Goal: Entertainment & Leisure: Consume media (video, audio)

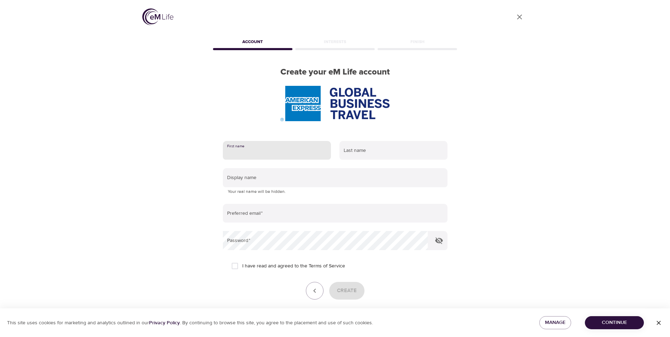
click at [248, 150] on input "text" at bounding box center [277, 150] width 108 height 19
type input "[PERSON_NAME]"
type input "monika.m.wielgos@amexgbt.com"
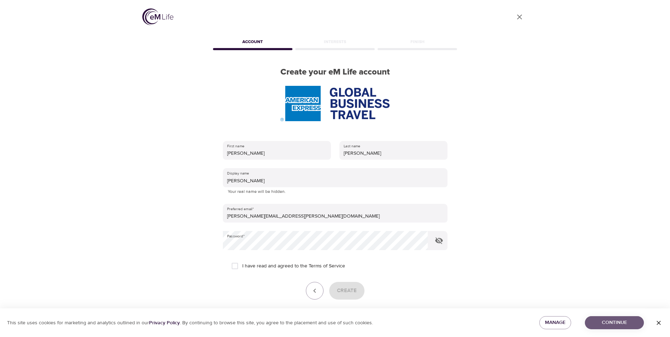
click at [613, 317] on button "Continue" at bounding box center [614, 322] width 59 height 13
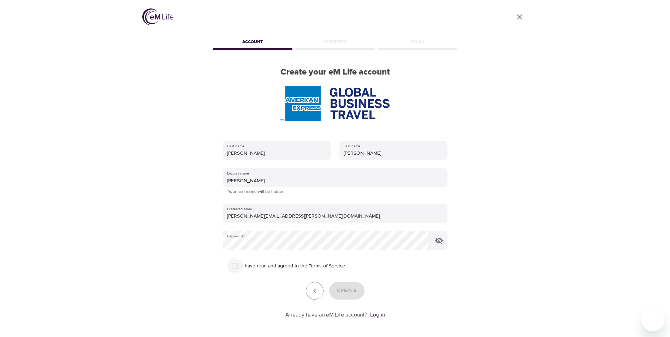
click at [235, 265] on input "I have read and agreed to the Terms of Service" at bounding box center [235, 266] width 15 height 15
checkbox input "true"
click at [343, 293] on span "Create" at bounding box center [347, 290] width 20 height 9
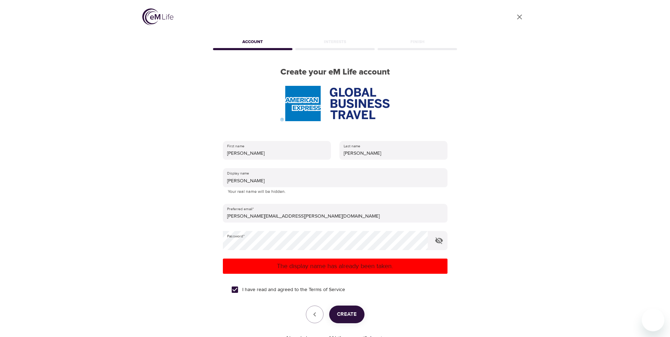
click at [152, 18] on img at bounding box center [157, 16] width 31 height 17
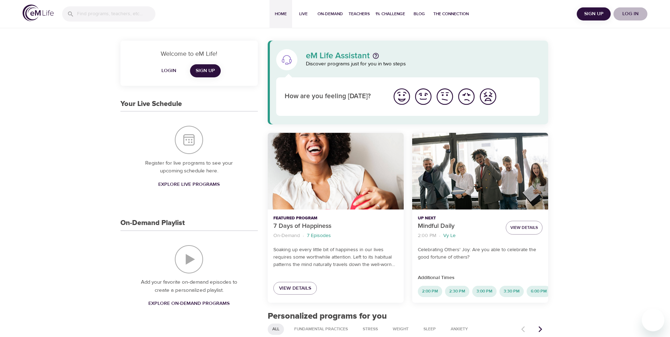
click at [630, 13] on span "Log in" at bounding box center [630, 14] width 28 height 9
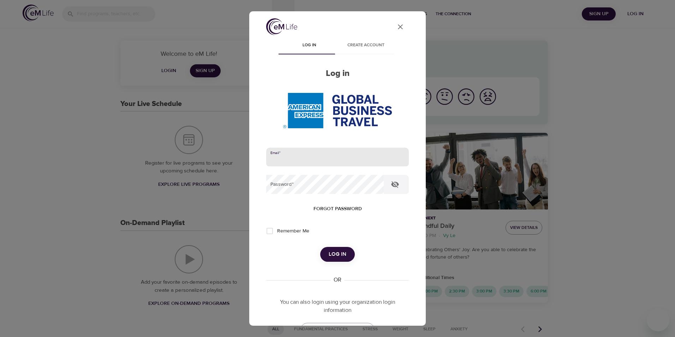
click at [295, 166] on input "email" at bounding box center [337, 157] width 143 height 19
type input "monika.m.wielgos@amexgbt.com"
click at [320, 247] on button "Log in" at bounding box center [337, 254] width 35 height 15
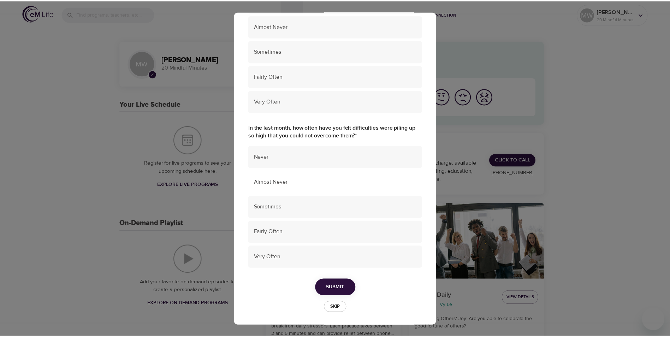
scroll to position [434, 0]
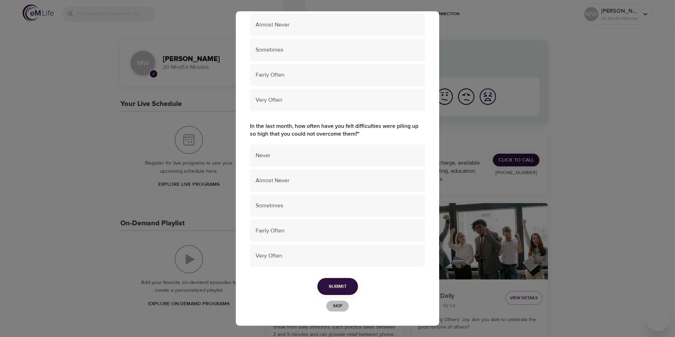
click at [333, 304] on span "Skip" at bounding box center [338, 306] width 16 height 8
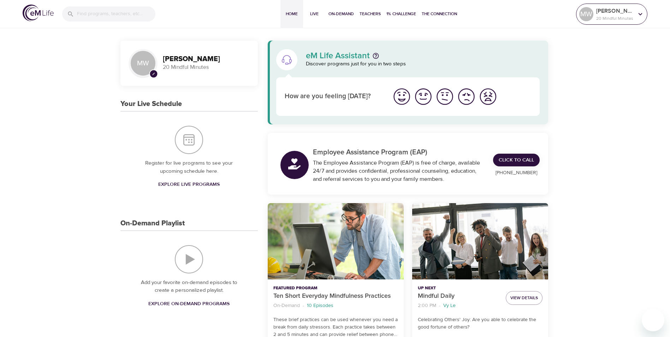
click at [640, 14] on icon at bounding box center [641, 14] width 8 height 8
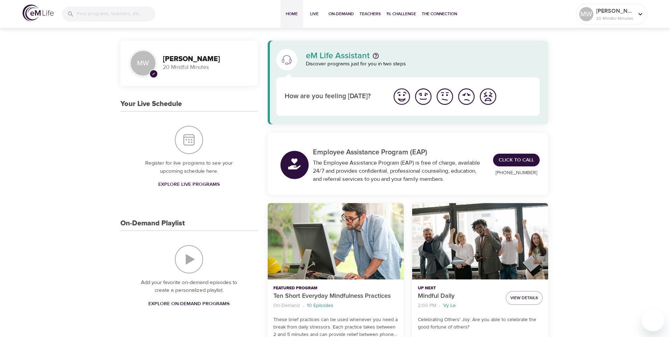
scroll to position [35, 0]
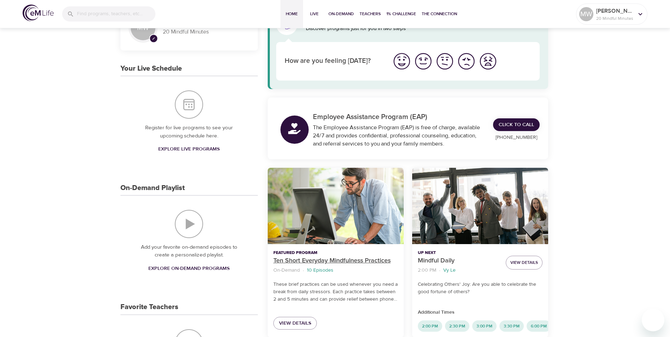
click at [319, 261] on p "Ten Short Everyday Mindfulness Practices" at bounding box center [335, 261] width 125 height 10
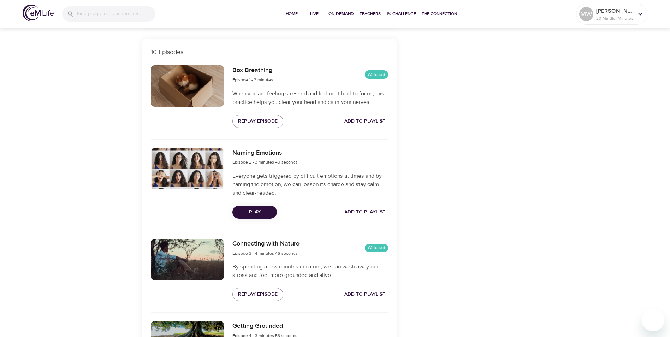
scroll to position [247, 0]
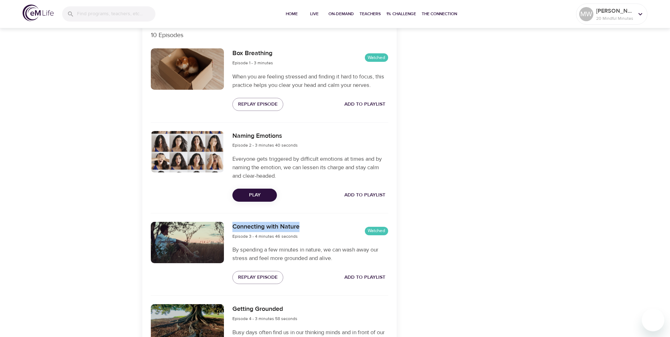
drag, startPoint x: 232, startPoint y: 226, endPoint x: 301, endPoint y: 231, distance: 68.3
click at [301, 231] on div "Connecting with Nature Episode 3 - 4 minutes 46 seconds Watched" at bounding box center [309, 231] width 155 height 18
copy h6 "Connecting with Nature"
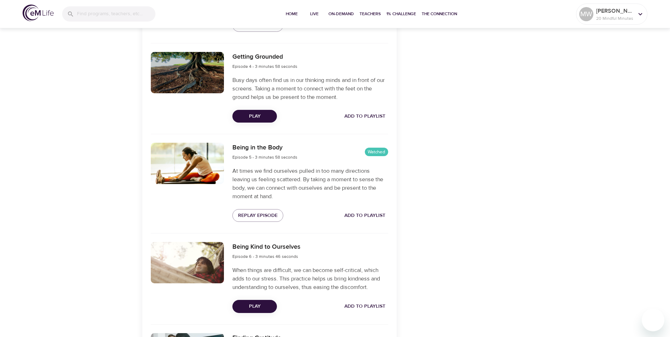
scroll to position [548, 0]
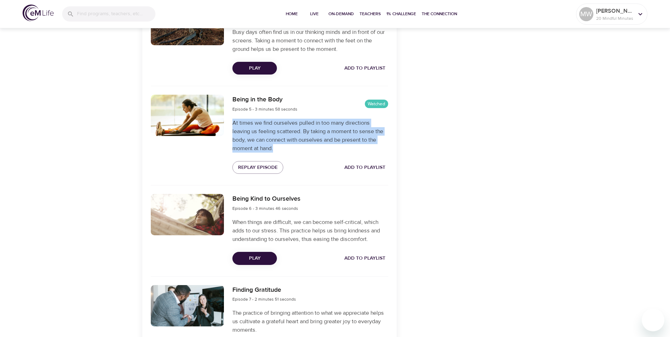
drag, startPoint x: 233, startPoint y: 123, endPoint x: 276, endPoint y: 147, distance: 49.1
click at [276, 147] on p "At times we find ourselves pulled in too many directions leaving us feeling sca…" at bounding box center [309, 136] width 155 height 34
copy p "At times we find ourselves pulled in too many directions leaving us feeling sca…"
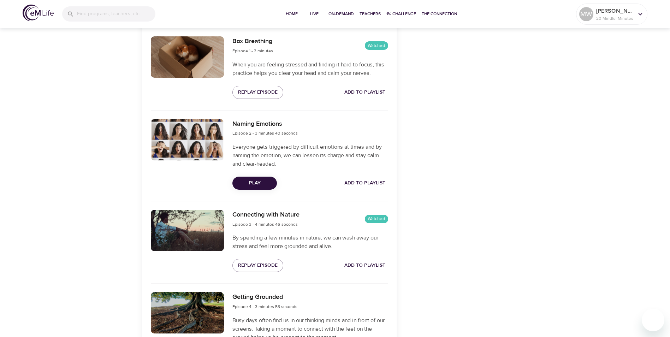
scroll to position [194, 0]
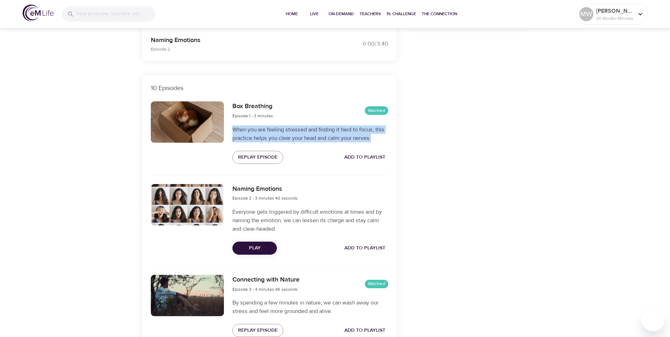
drag, startPoint x: 232, startPoint y: 130, endPoint x: 379, endPoint y: 140, distance: 146.9
click at [379, 140] on div "Box Breathing Episode 1 - 3 minutes Watched When you are feeling stressed and f…" at bounding box center [310, 132] width 164 height 71
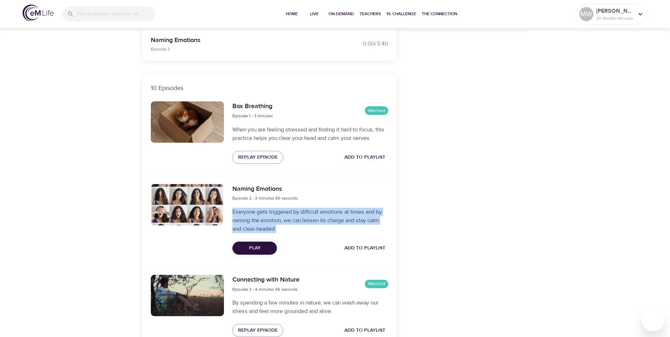
drag, startPoint x: 241, startPoint y: 213, endPoint x: 277, endPoint y: 225, distance: 38.3
click at [277, 225] on p "Everyone gets triggered by difficult emotions at times and by naming the emotio…" at bounding box center [309, 220] width 155 height 25
copy p "Everyone gets triggered by difficult emotions at times and by naming the emotio…"
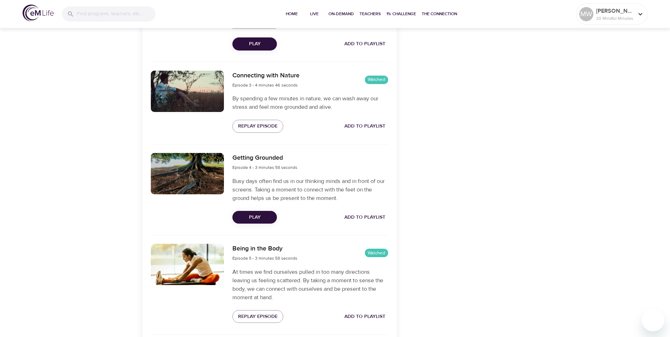
scroll to position [406, 0]
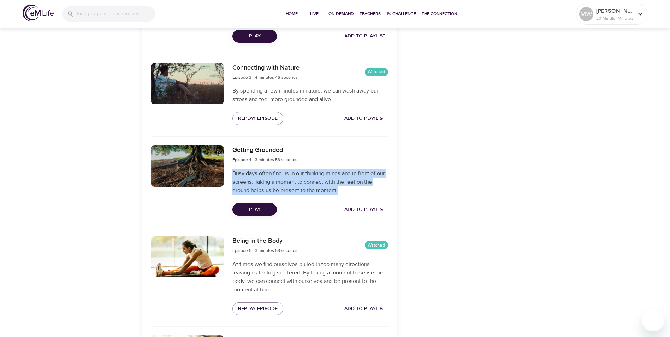
drag, startPoint x: 233, startPoint y: 173, endPoint x: 340, endPoint y: 190, distance: 108.8
click at [340, 190] on p "Busy days often find us in our thinking minds and in front of our screens. Taki…" at bounding box center [309, 181] width 155 height 25
copy p "Busy days often find us in our thinking minds and in front of our screens. Taki…"
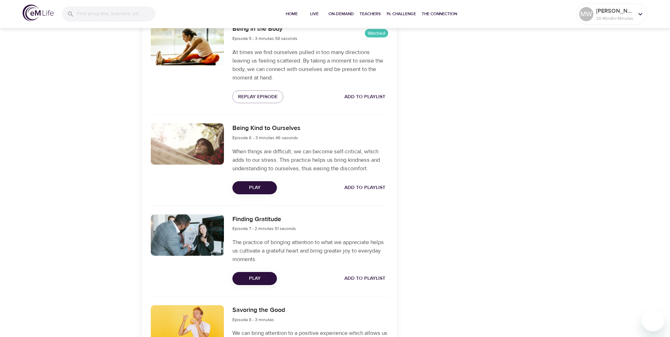
scroll to position [583, 0]
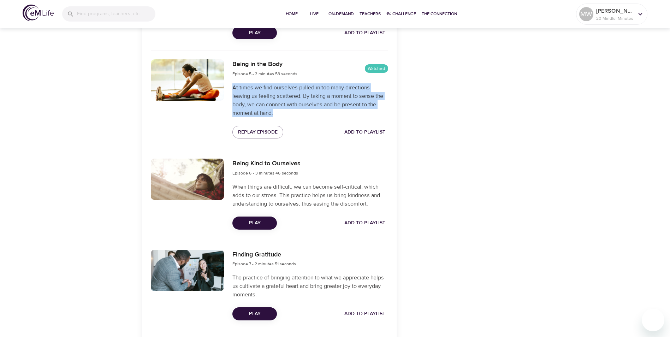
drag, startPoint x: 234, startPoint y: 87, endPoint x: 275, endPoint y: 115, distance: 49.9
click at [275, 115] on p "At times we find ourselves pulled in too many directions leaving us feeling sca…" at bounding box center [309, 100] width 155 height 34
copy p "At times we find ourselves pulled in too many directions leaving us feeling sca…"
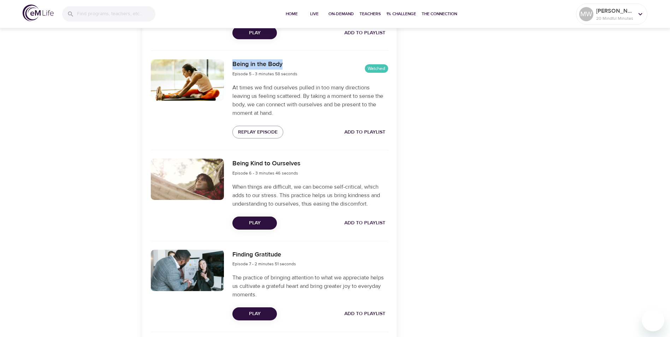
drag, startPoint x: 233, startPoint y: 63, endPoint x: 283, endPoint y: 64, distance: 50.5
click at [283, 64] on h6 "Being in the Body" at bounding box center [264, 64] width 65 height 10
copy h6 "Being in the Body"
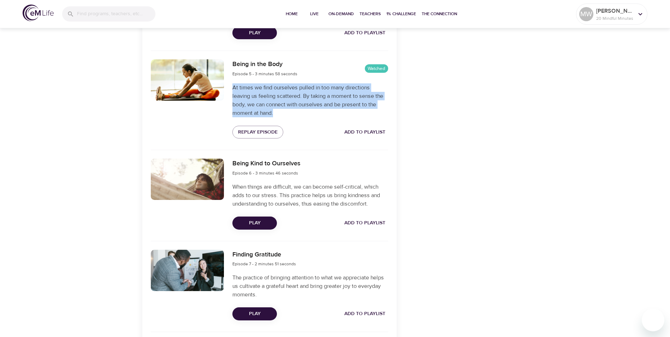
drag, startPoint x: 233, startPoint y: 87, endPoint x: 277, endPoint y: 110, distance: 49.6
click at [277, 110] on p "At times we find ourselves pulled in too many directions leaving us feeling sca…" at bounding box center [309, 100] width 155 height 34
copy p "At times we find ourselves pulled in too many directions leaving us feeling sca…"
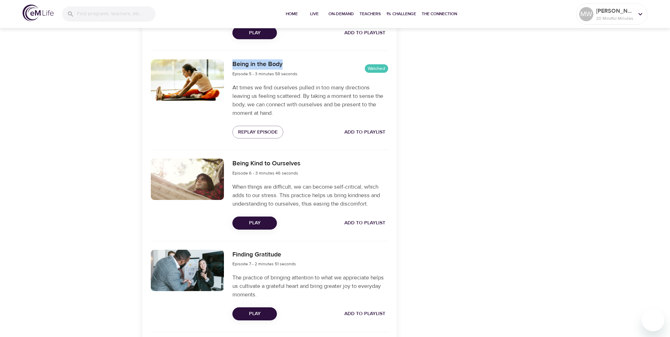
drag, startPoint x: 233, startPoint y: 63, endPoint x: 288, endPoint y: 65, distance: 55.2
click at [288, 65] on h6 "Being in the Body" at bounding box center [264, 64] width 65 height 10
copy h6 "Being in the Body"
click at [476, 144] on div "Categories Stress Quick Relief Focus Performance + Effectiveness Provided by" at bounding box center [466, 46] width 131 height 1086
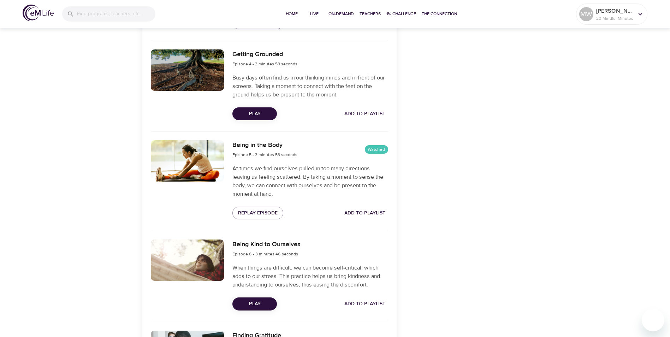
scroll to position [548, 0]
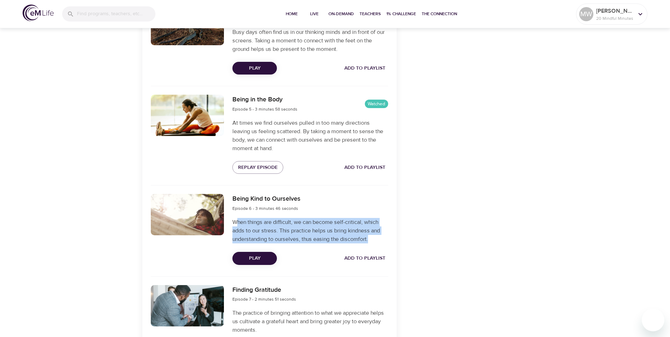
drag, startPoint x: 236, startPoint y: 222, endPoint x: 379, endPoint y: 238, distance: 144.3
click at [379, 238] on p "When things are difficult, we can become self-critical, which adds to our stres…" at bounding box center [309, 230] width 155 height 25
drag, startPoint x: 233, startPoint y: 223, endPoint x: 374, endPoint y: 238, distance: 141.5
click at [374, 238] on p "When things are difficult, we can become self-critical, which adds to our stres…" at bounding box center [309, 230] width 155 height 25
copy p "When things are difficult, we can become self-critical, which adds to our stres…"
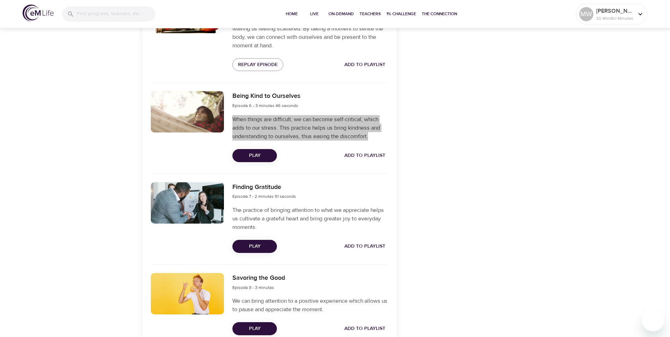
scroll to position [654, 0]
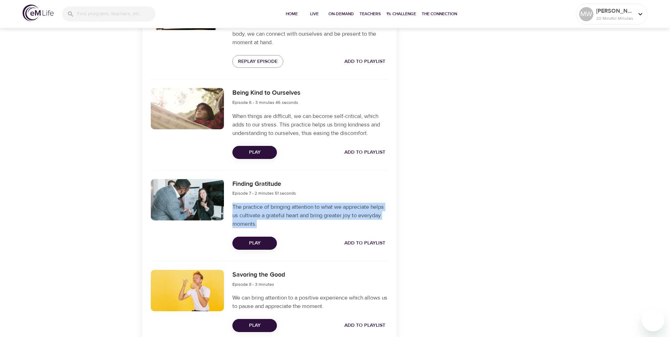
drag, startPoint x: 233, startPoint y: 207, endPoint x: 267, endPoint y: 222, distance: 37.3
click at [267, 222] on p "The practice of bringing attention to what we appreciate helps us cultivate a g…" at bounding box center [309, 215] width 155 height 25
copy p "The practice of bringing attention to what we appreciate helps us cultivate a g…"
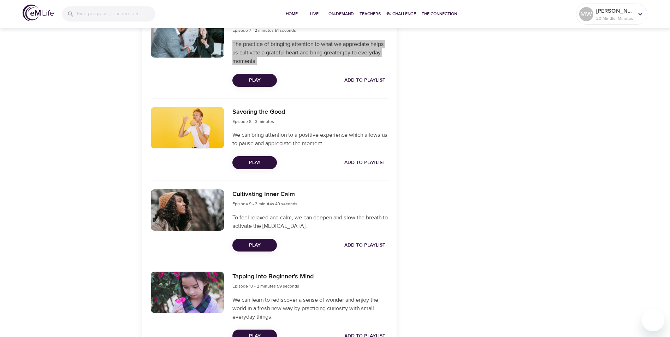
scroll to position [830, 0]
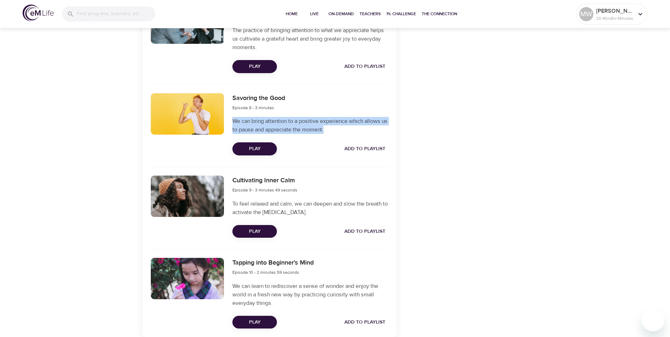
drag, startPoint x: 234, startPoint y: 119, endPoint x: 334, endPoint y: 129, distance: 100.8
click at [334, 129] on p "We can bring attention to a positive experience which allows us to pause and ap…" at bounding box center [309, 125] width 155 height 17
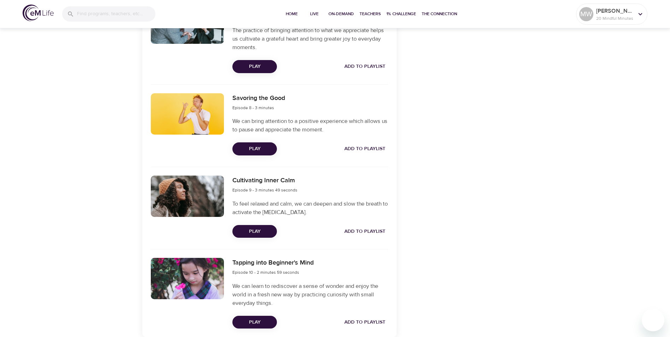
drag, startPoint x: 234, startPoint y: 203, endPoint x: 352, endPoint y: 214, distance: 118.8
click at [352, 214] on p "To feel relaxed and calm, we can deepen and slow the breath to activate the par…" at bounding box center [309, 208] width 155 height 17
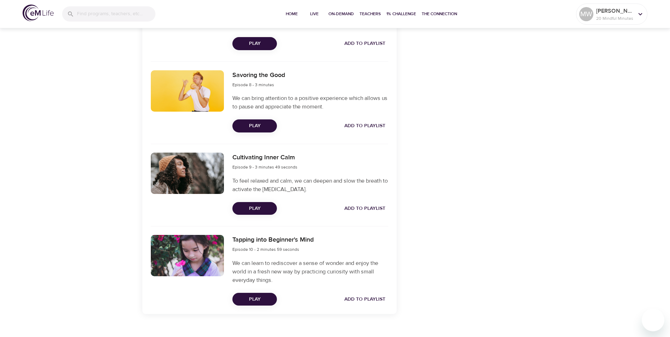
scroll to position [866, 0]
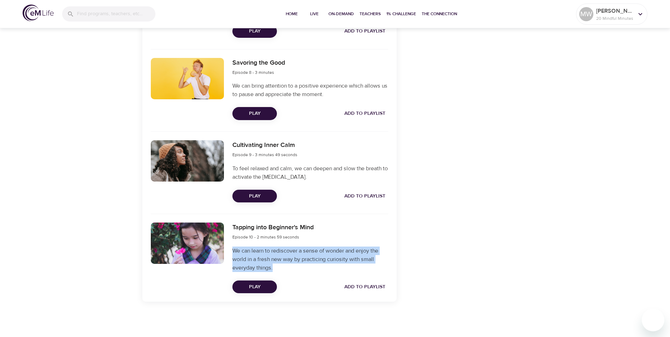
drag, startPoint x: 258, startPoint y: 258, endPoint x: 277, endPoint y: 269, distance: 21.8
click at [277, 269] on p "We can learn to rediscover a sense of wonder and enjoy the world in a fresh new…" at bounding box center [309, 259] width 155 height 25
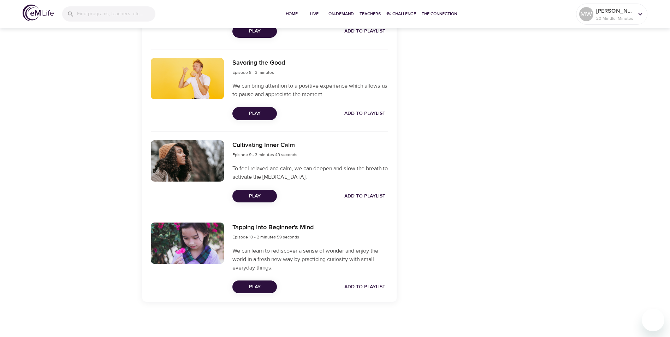
click at [262, 113] on span "Play" at bounding box center [254, 113] width 33 height 9
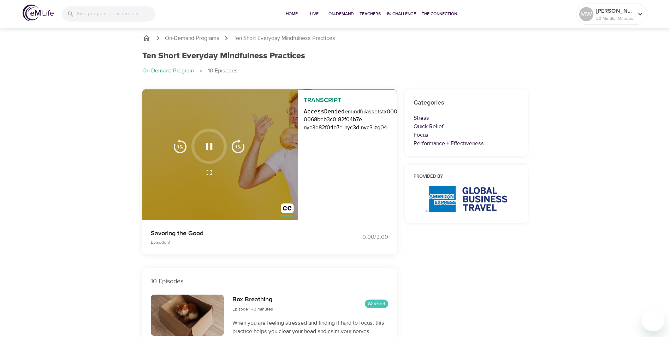
scroll to position [0, 0]
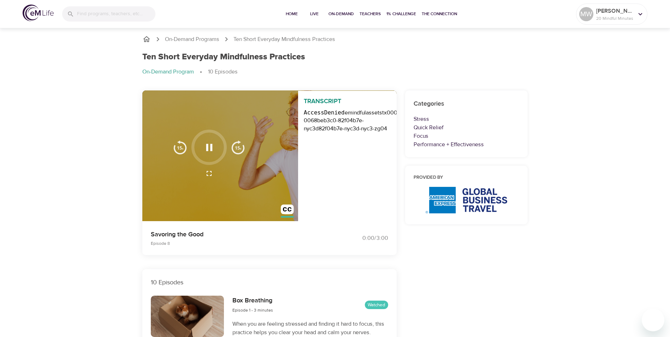
click at [211, 147] on icon "button" at bounding box center [209, 147] width 6 height 7
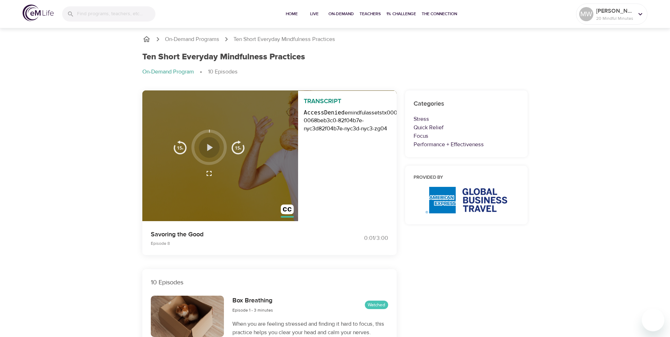
click at [209, 149] on icon "button" at bounding box center [210, 147] width 6 height 7
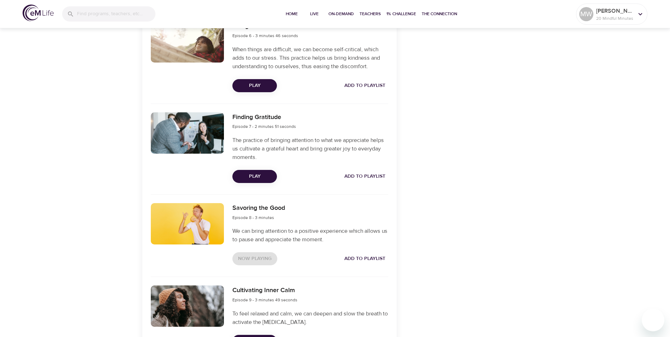
scroll to position [742, 0]
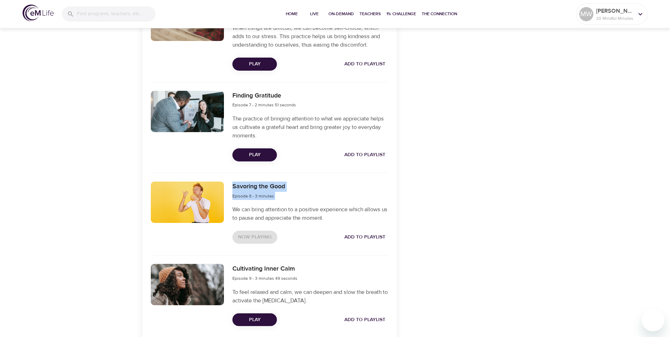
drag, startPoint x: 235, startPoint y: 210, endPoint x: 333, endPoint y: 224, distance: 99.6
click at [333, 224] on div "Savoring the Good Episode 8 - 3 minutes We can bring attention to a positive ex…" at bounding box center [310, 212] width 164 height 71
drag, startPoint x: 232, startPoint y: 185, endPoint x: 291, endPoint y: 188, distance: 58.7
click at [291, 188] on div "Savoring the Good Episode 8 - 3 minutes" at bounding box center [309, 191] width 155 height 18
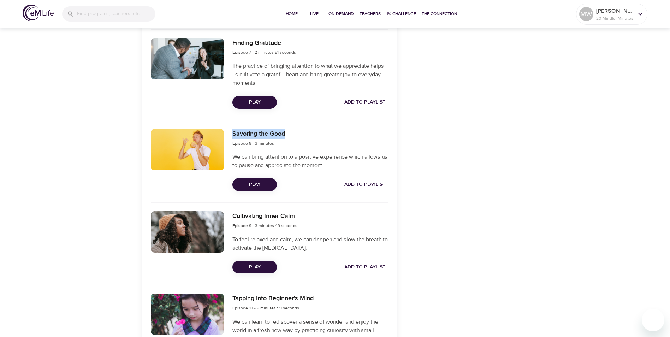
scroll to position [795, 0]
click at [290, 149] on div "Savoring the Good Episode 8 - 3 minutes We can bring attention to a positive ex…" at bounding box center [310, 159] width 164 height 71
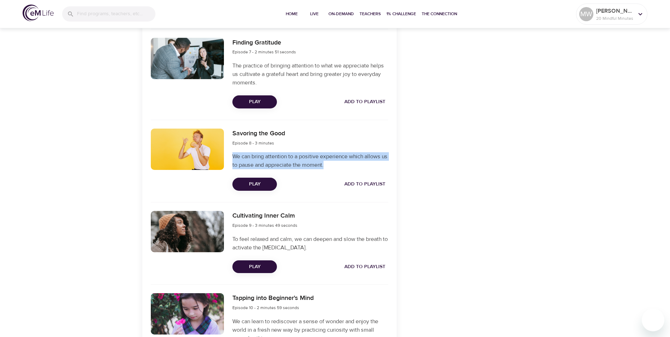
drag, startPoint x: 233, startPoint y: 155, endPoint x: 332, endPoint y: 166, distance: 99.8
click at [332, 166] on p "We can bring attention to a positive experience which allows us to pause and ap…" at bounding box center [309, 160] width 155 height 17
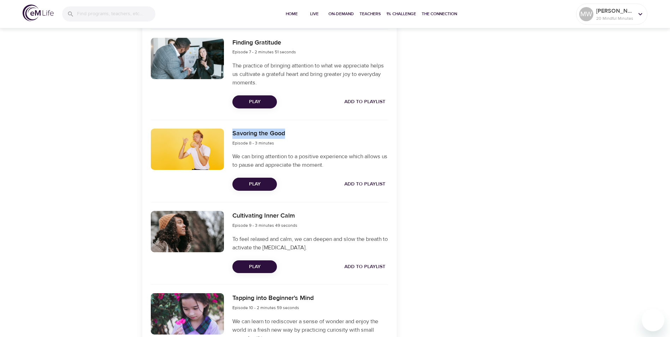
drag, startPoint x: 233, startPoint y: 134, endPoint x: 288, endPoint y: 134, distance: 54.8
click at [288, 134] on div "Savoring the Good Episode 8 - 3 minutes" at bounding box center [309, 138] width 155 height 18
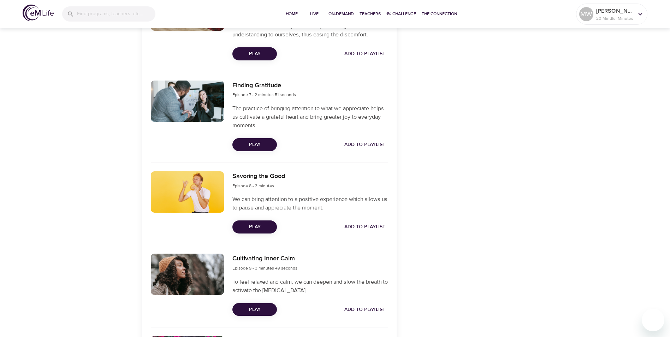
scroll to position [724, 0]
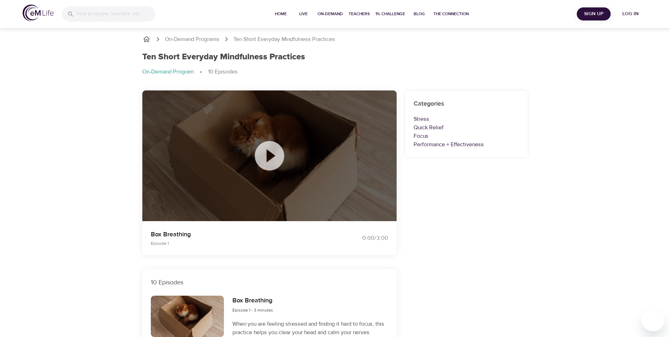
click at [633, 14] on span "Log in" at bounding box center [630, 14] width 28 height 9
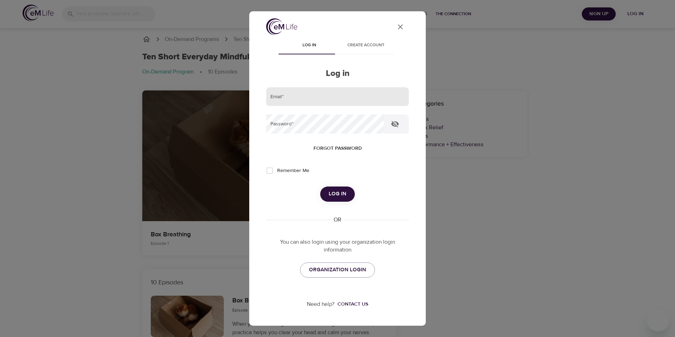
click at [288, 100] on input "email" at bounding box center [337, 96] width 143 height 19
type input "monika.m.wielgos@amexgbt.com"
click at [320, 187] on button "Log in" at bounding box center [337, 194] width 35 height 15
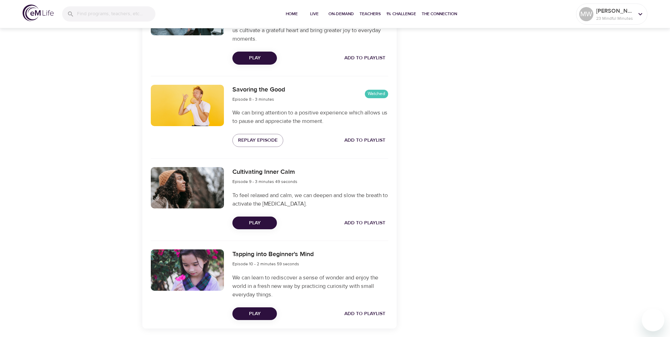
scroll to position [866, 0]
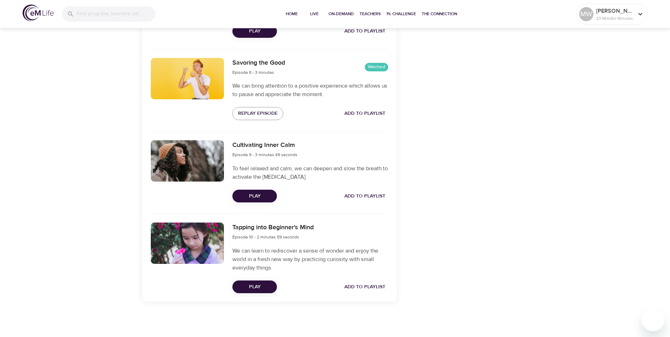
click at [259, 288] on span "Play" at bounding box center [254, 287] width 33 height 9
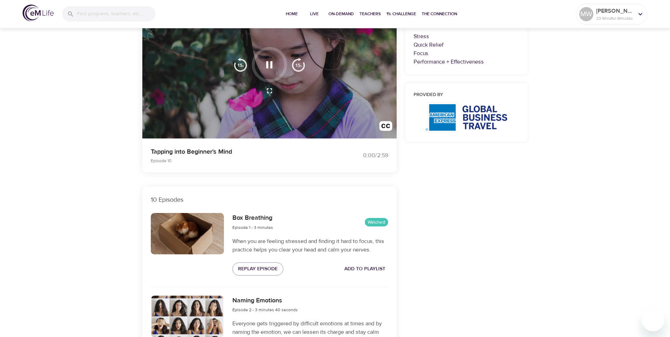
scroll to position [0, 0]
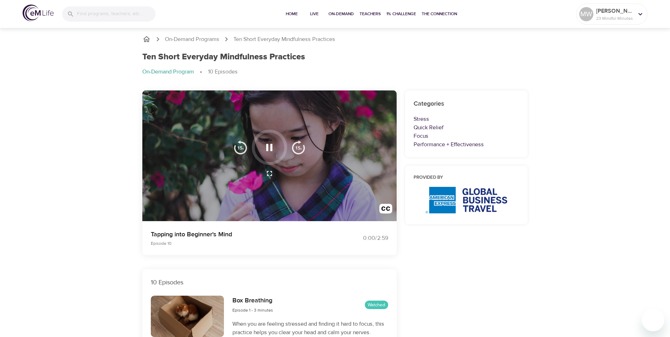
click at [270, 148] on icon "button" at bounding box center [269, 147] width 12 height 12
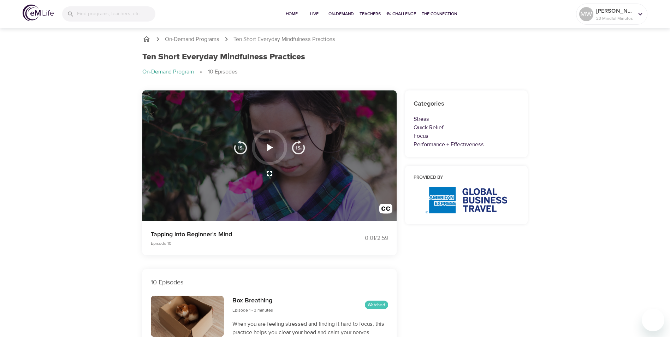
drag, startPoint x: 267, startPoint y: 144, endPoint x: 339, endPoint y: 199, distance: 90.1
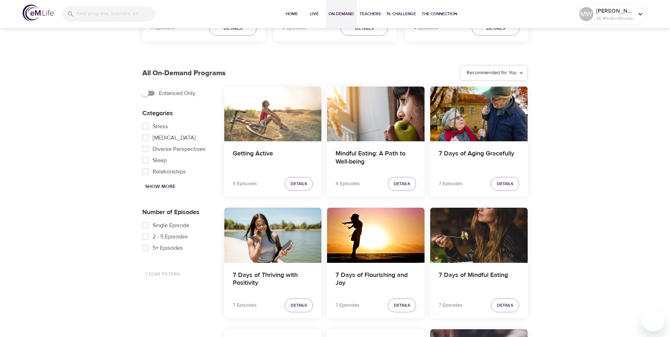
scroll to position [177, 0]
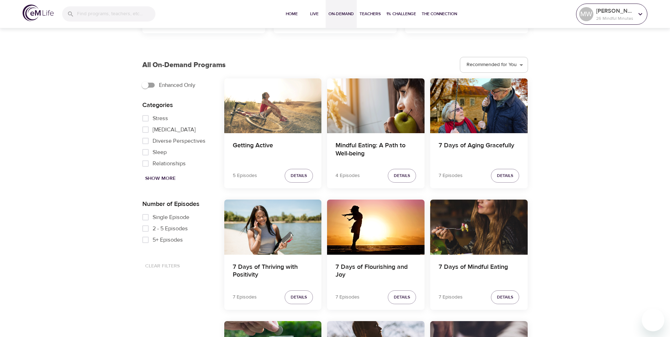
click at [639, 14] on icon at bounding box center [641, 14] width 8 height 8
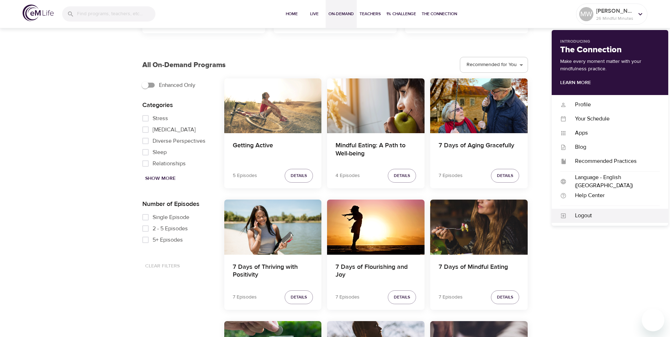
click at [587, 213] on div "Logout" at bounding box center [613, 216] width 93 height 8
